Goal: Register for event/course

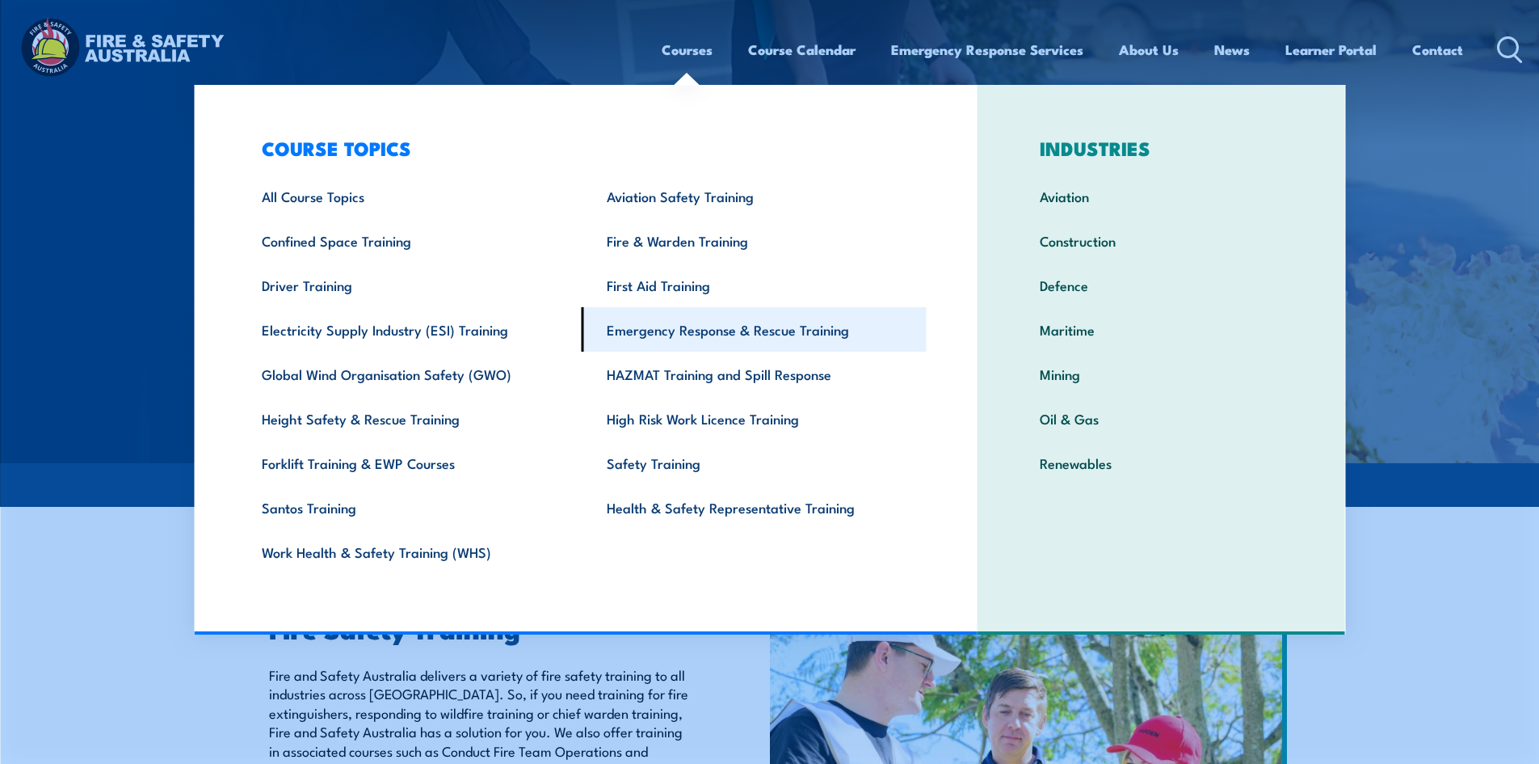
click at [713, 325] on link "Emergency Response & Rescue Training" at bounding box center [754, 329] width 345 height 44
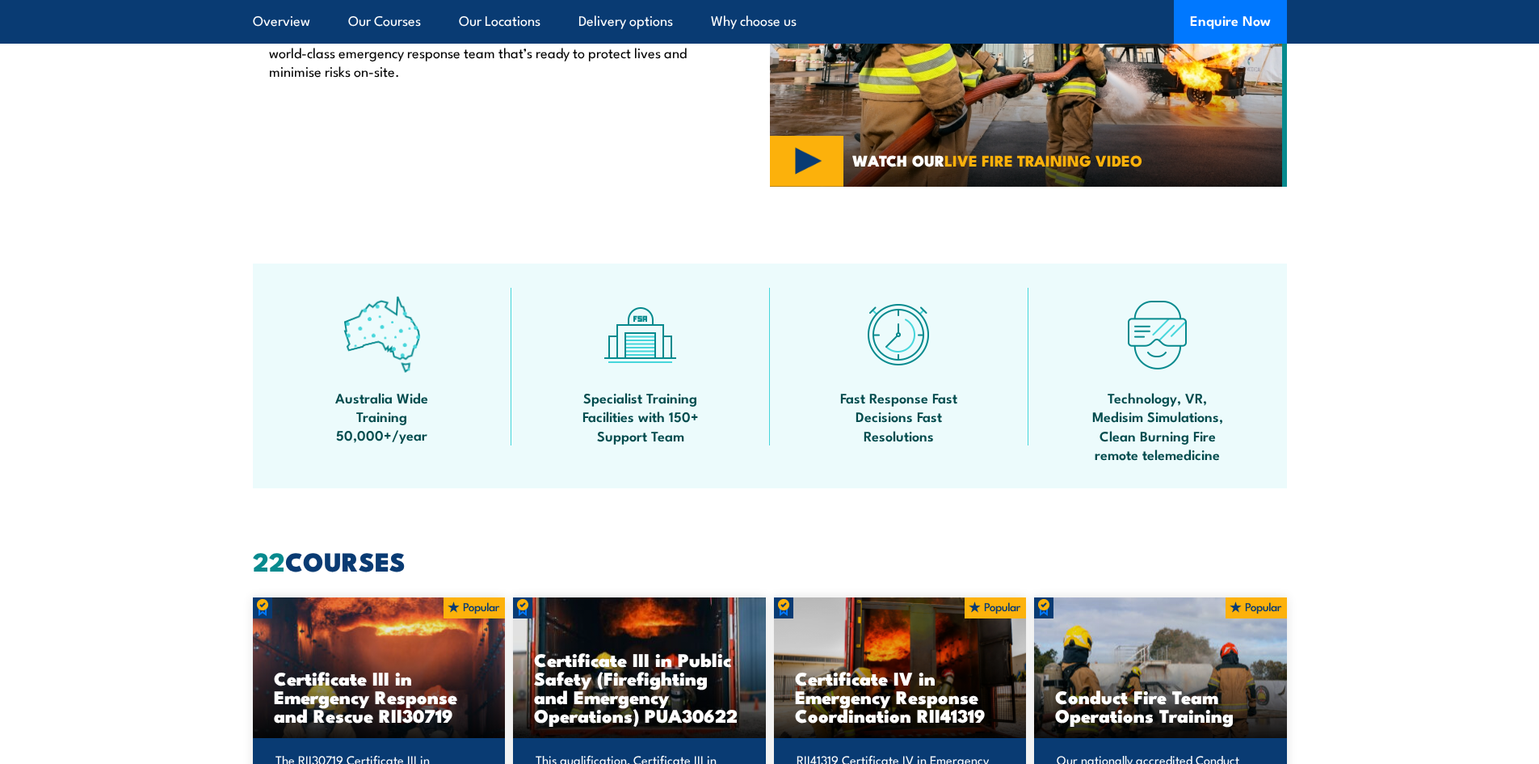
scroll to position [1051, 0]
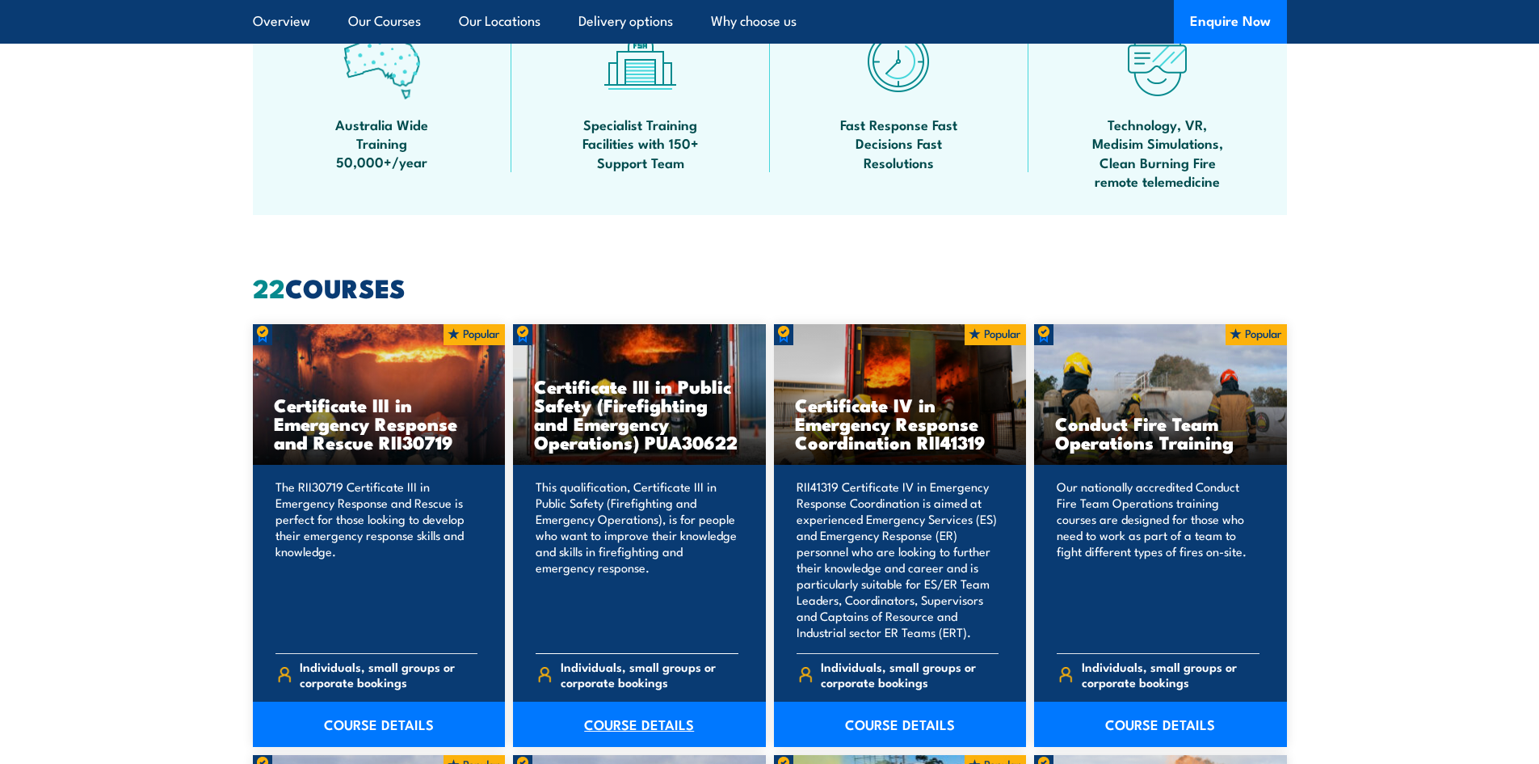
click at [672, 726] on link "COURSE DETAILS" at bounding box center [639, 723] width 253 height 45
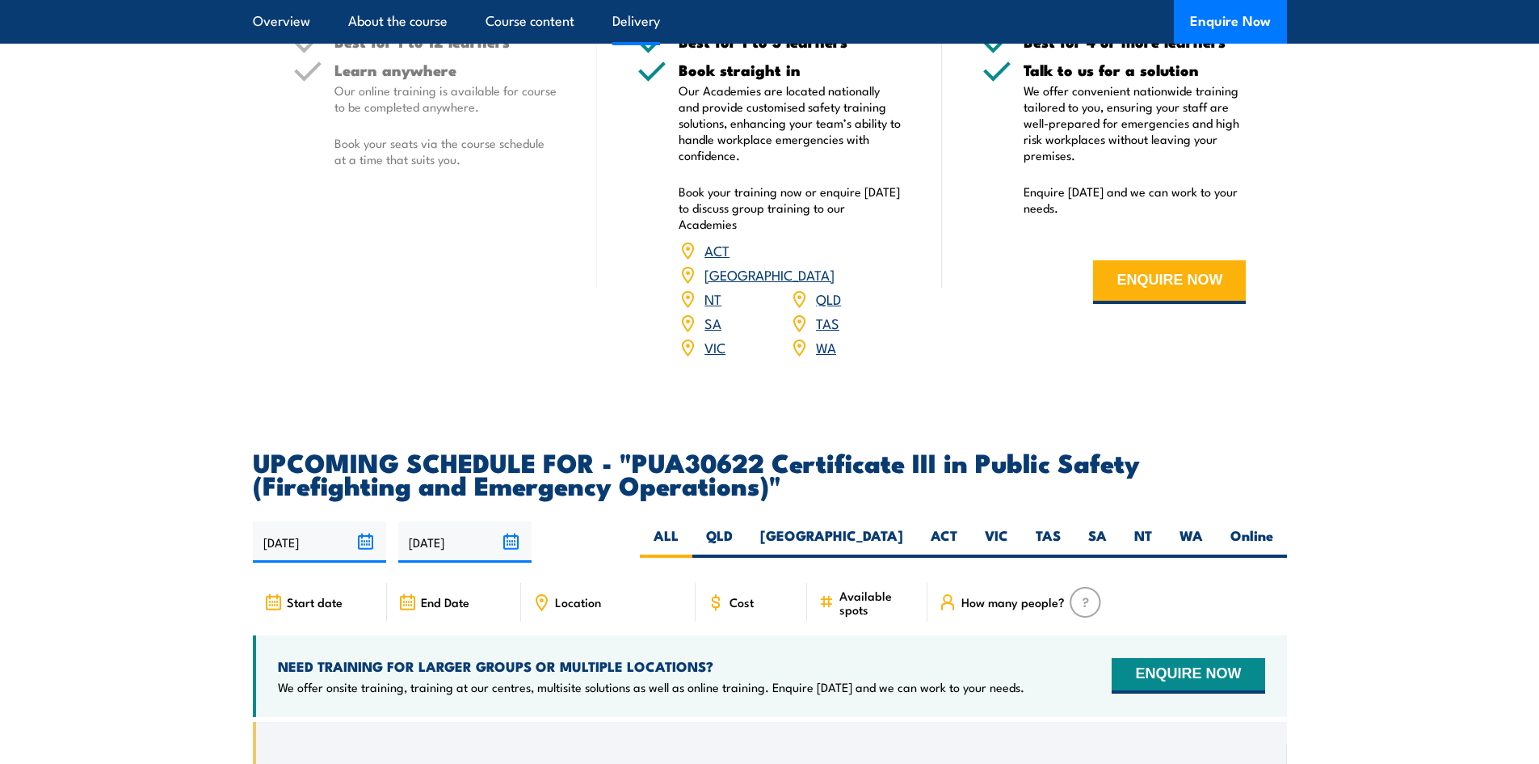
scroll to position [2748, 0]
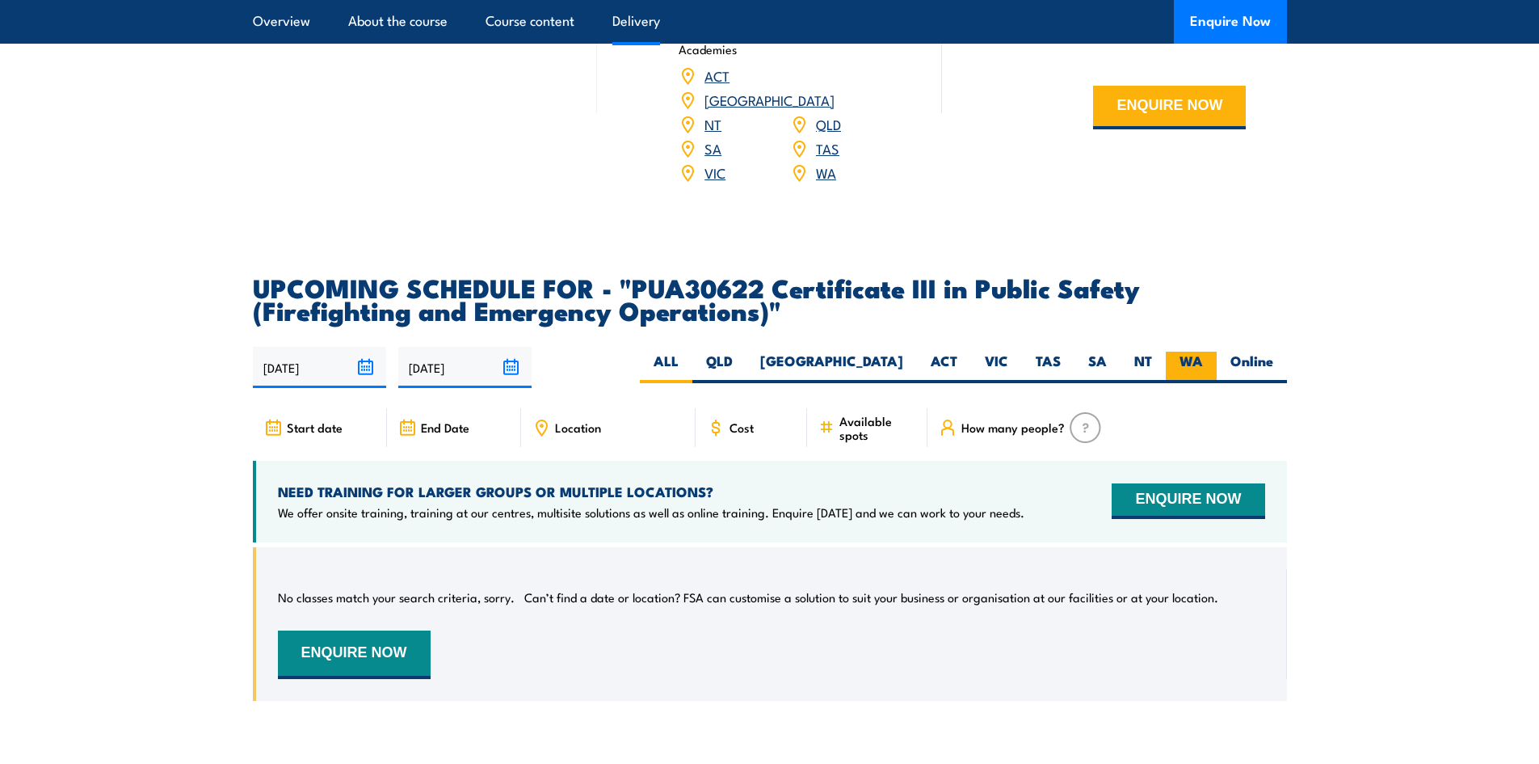
click at [1194, 370] on label "WA" at bounding box center [1191, 368] width 51 height 32
click at [1203, 362] on input "WA" at bounding box center [1208, 357] width 11 height 11
radio input "true"
click at [747, 380] on label "QLD" at bounding box center [720, 368] width 54 height 32
click at [743, 362] on input "QLD" at bounding box center [738, 357] width 11 height 11
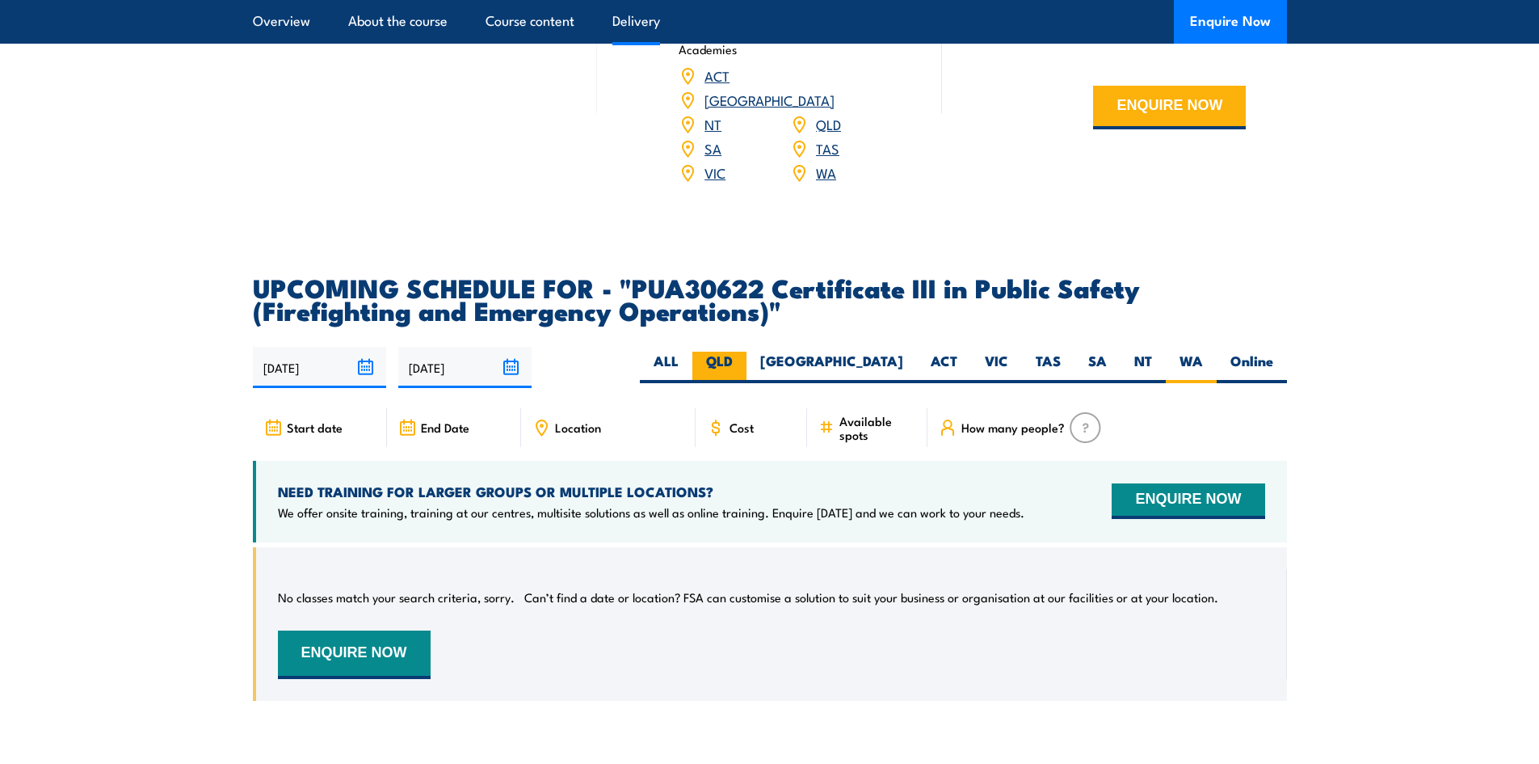
radio input "true"
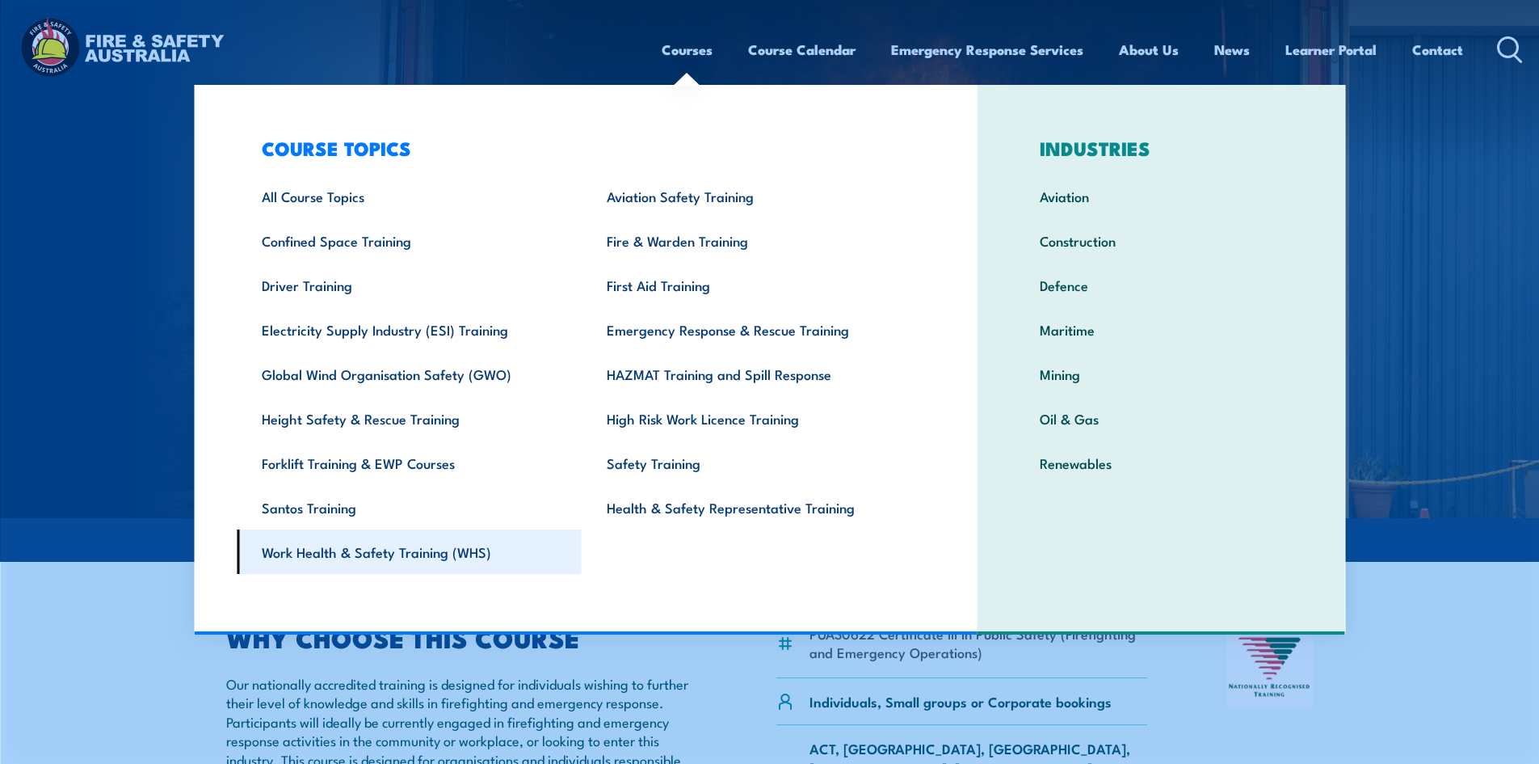
click at [355, 545] on link "Work Health & Safety Training (WHS)" at bounding box center [409, 551] width 345 height 44
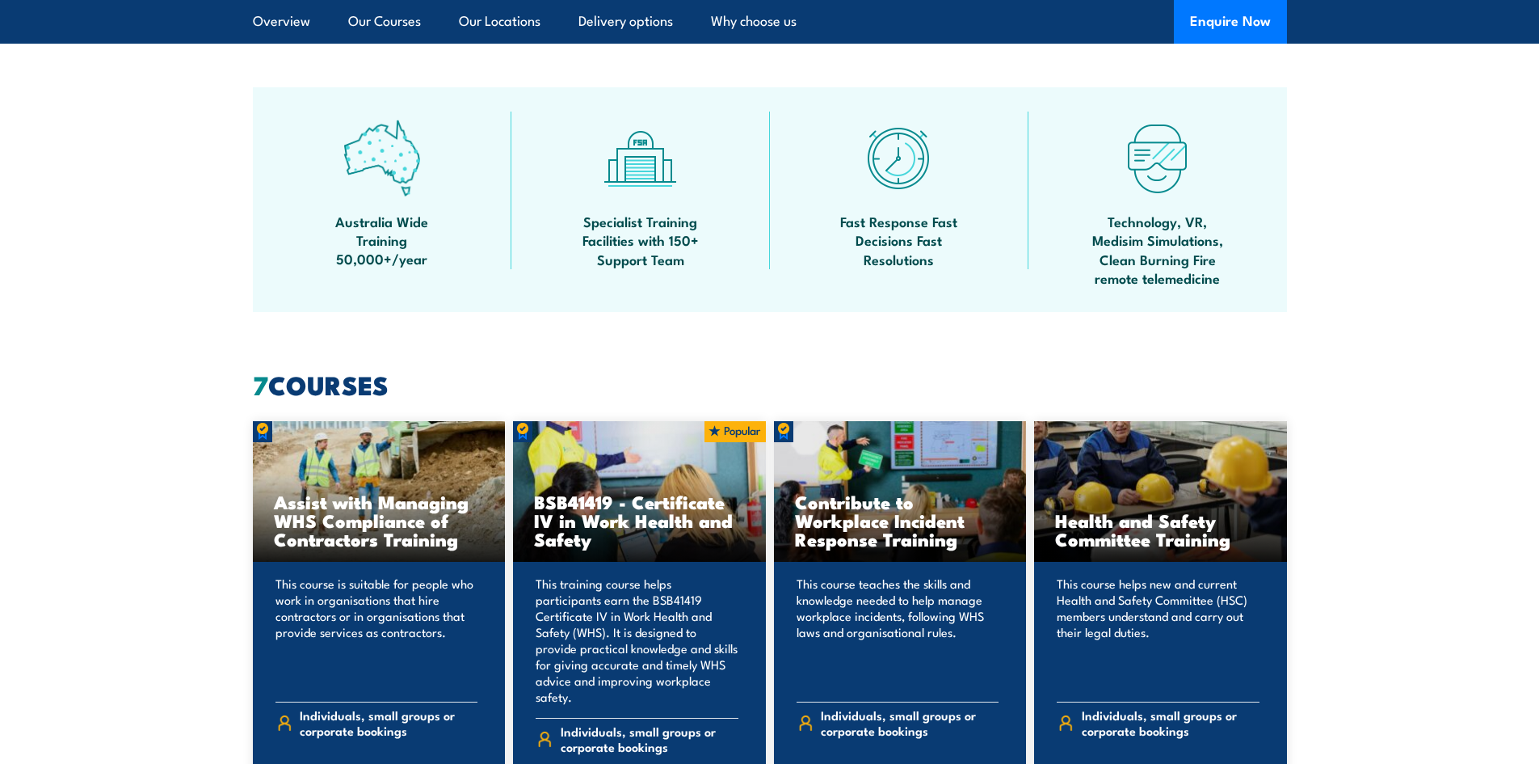
scroll to position [1131, 0]
